Goal: Task Accomplishment & Management: Use online tool/utility

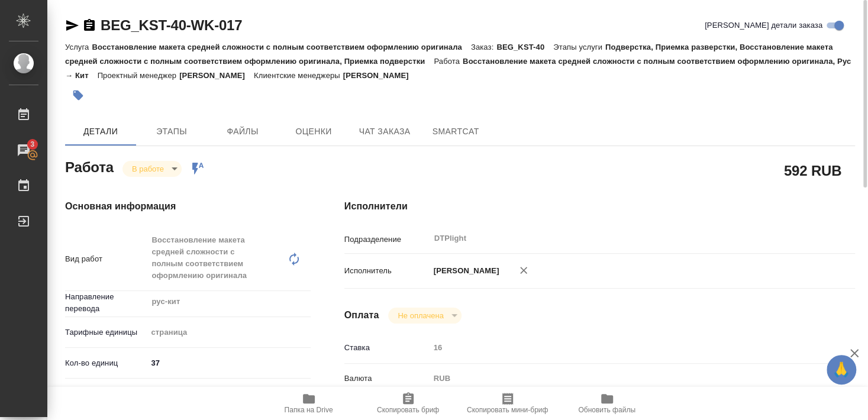
click at [69, 25] on icon "button" at bounding box center [72, 25] width 14 height 14
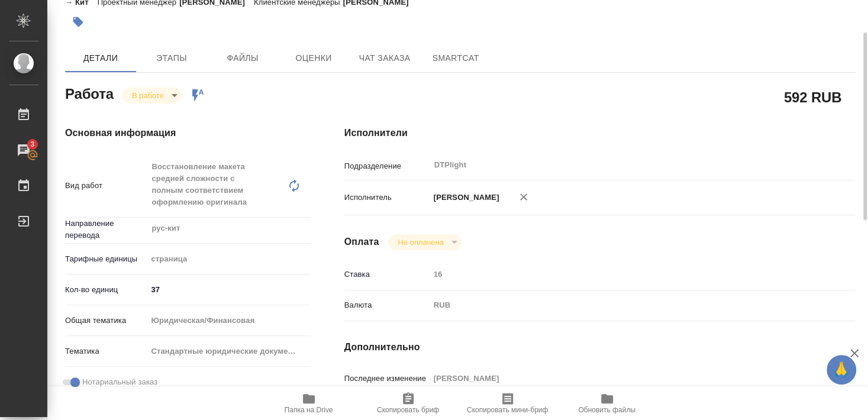
scroll to position [73, 0]
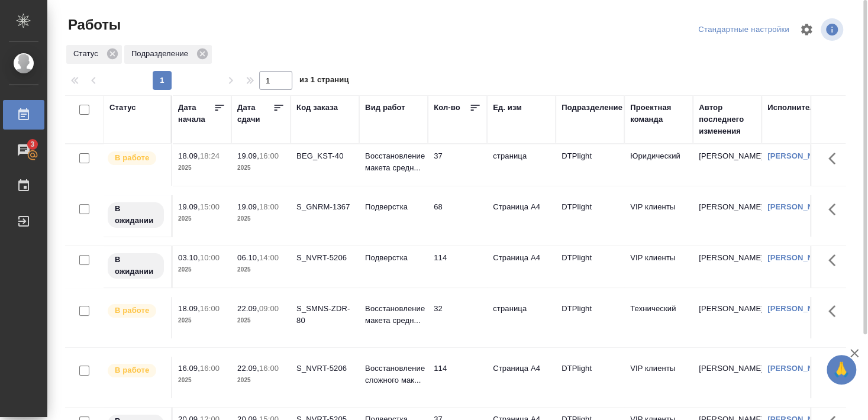
scroll to position [64, 0]
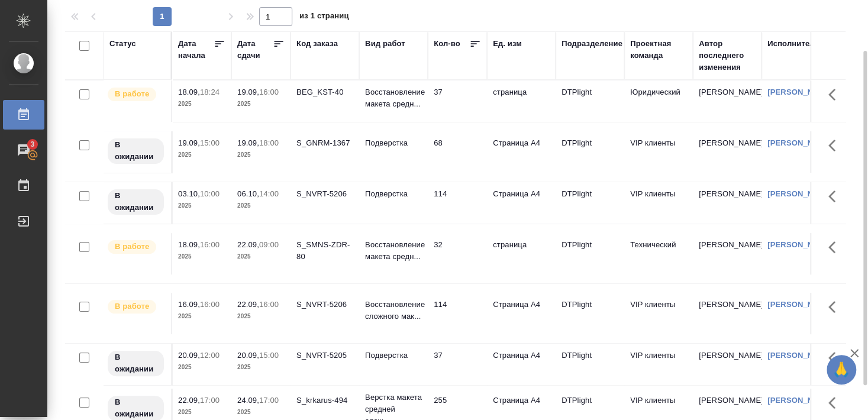
click at [332, 316] on td "S_NVRT-5206" at bounding box center [324, 313] width 69 height 41
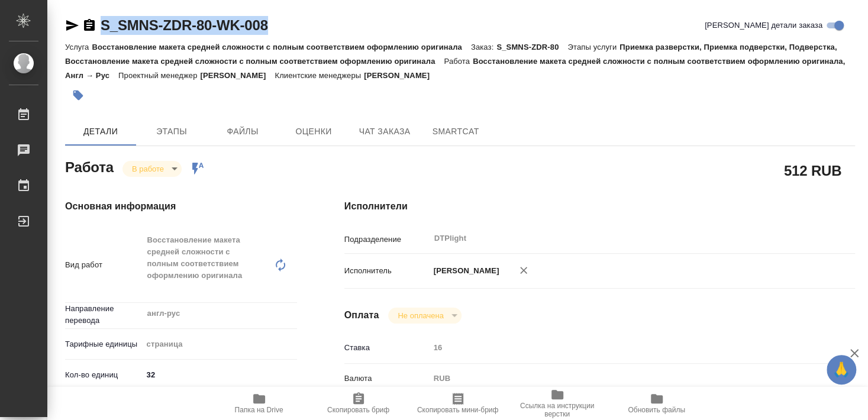
drag, startPoint x: 101, startPoint y: 36, endPoint x: 284, endPoint y: 25, distance: 183.7
click at [284, 25] on div "S_SMNS-ZDR-80-WK-008 Кратко детали заказа" at bounding box center [460, 28] width 790 height 24
copy link "S_SMNS-ZDR-80-WK-008"
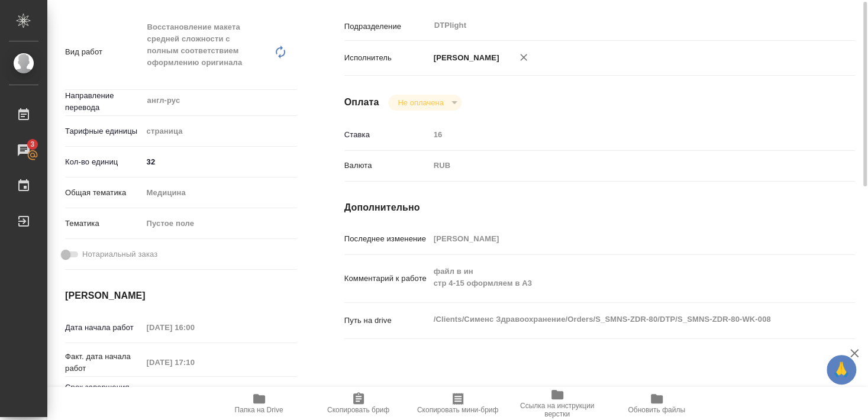
scroll to position [149, 0]
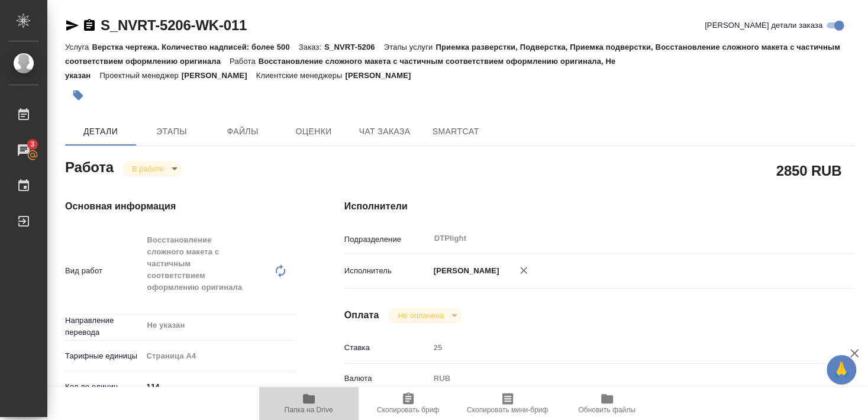
click at [316, 407] on span "Папка на Drive" at bounding box center [308, 410] width 49 height 8
